Goal: Book appointment/travel/reservation

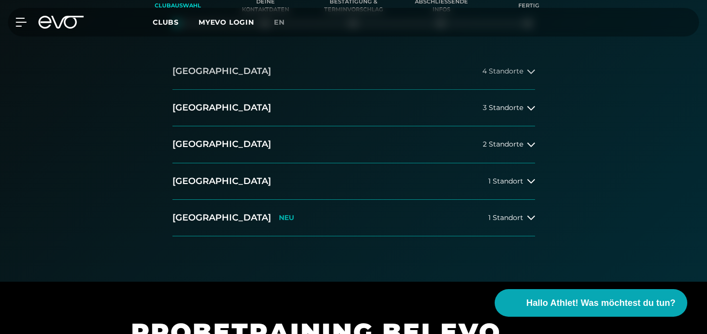
click at [245, 82] on button "[GEOGRAPHIC_DATA] 4 Standorte" at bounding box center [354, 71] width 363 height 36
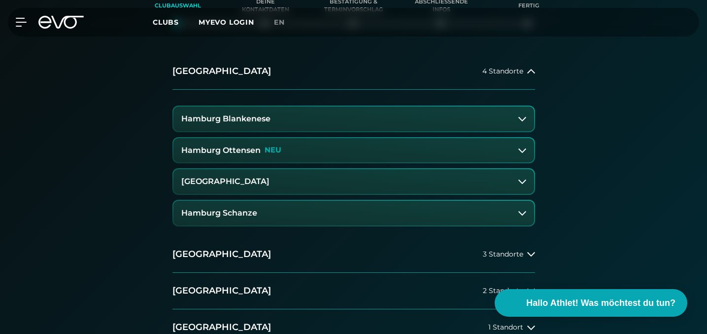
click at [234, 153] on h3 "Hamburg Ottensen" at bounding box center [220, 150] width 79 height 9
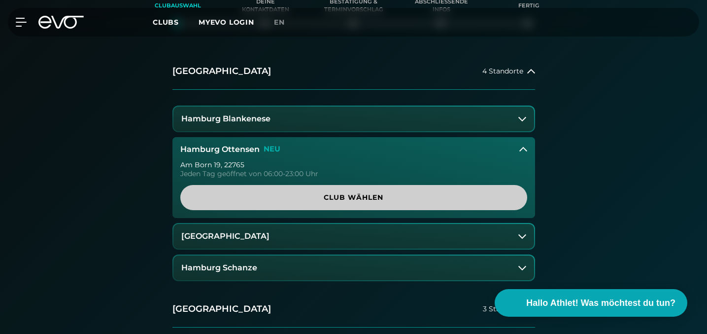
click at [263, 200] on span "Club wählen" at bounding box center [353, 197] width 323 height 10
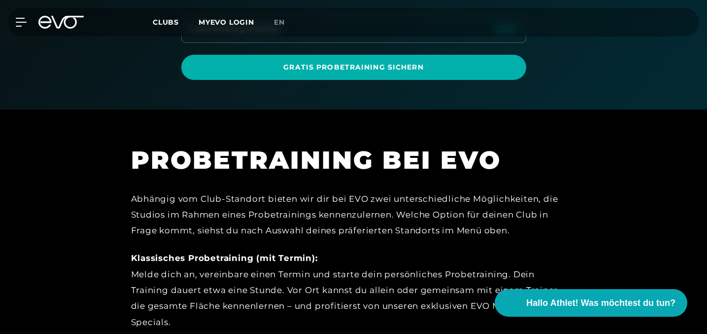
scroll to position [177, 0]
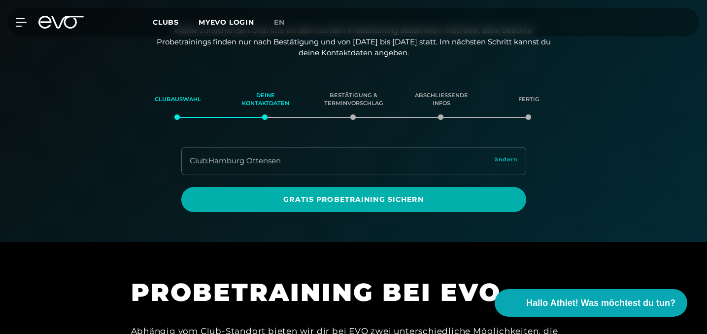
click at [281, 182] on div "Gratis Probetraining sichern" at bounding box center [354, 193] width 369 height 37
click at [281, 186] on div "Gratis Probetraining sichern" at bounding box center [354, 193] width 369 height 37
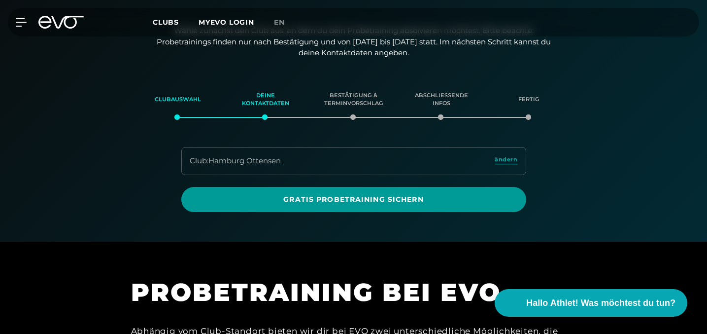
click at [281, 193] on span "Gratis Probetraining sichern" at bounding box center [353, 199] width 345 height 25
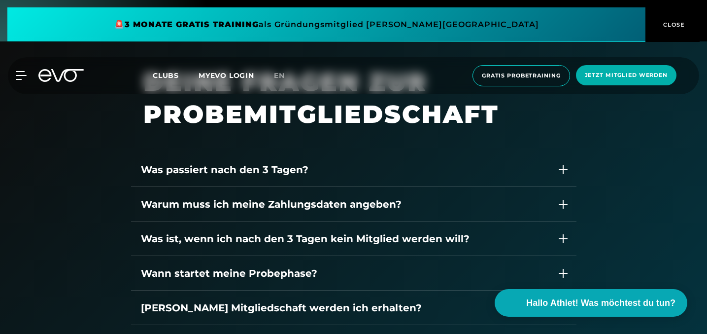
scroll to position [1272, 0]
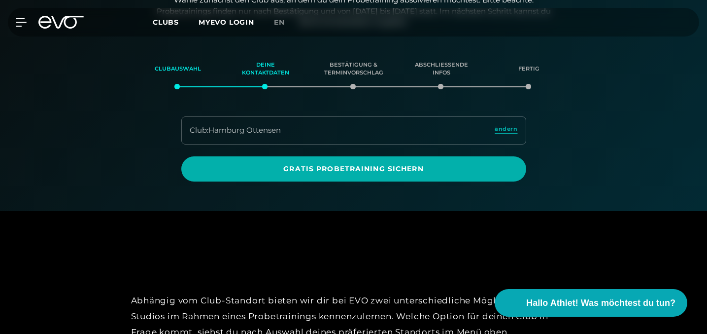
scroll to position [209, 0]
